Goal: Task Accomplishment & Management: Manage account settings

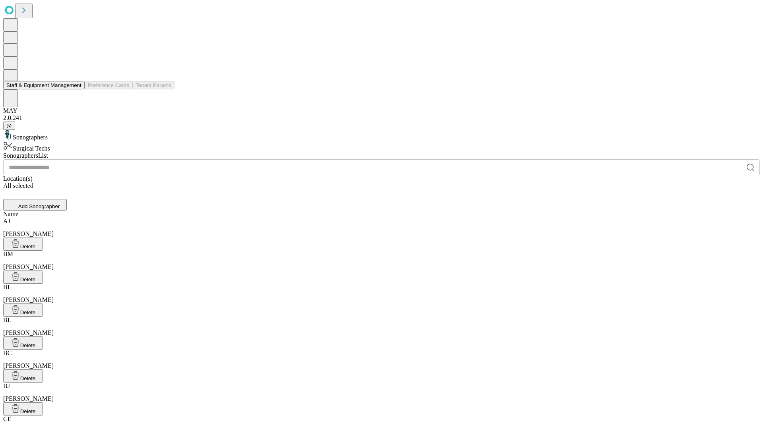
click at [76, 89] on button "Staff & Equipment Management" at bounding box center [43, 85] width 81 height 8
